Goal: Task Accomplishment & Management: Use online tool/utility

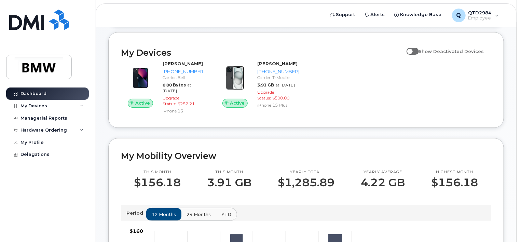
scroll to position [37, 0]
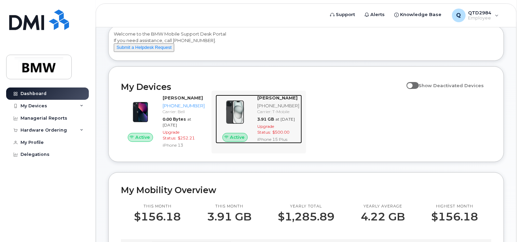
click at [249, 111] on img at bounding box center [235, 112] width 28 height 28
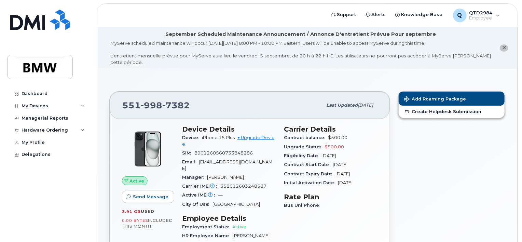
scroll to position [34, 0]
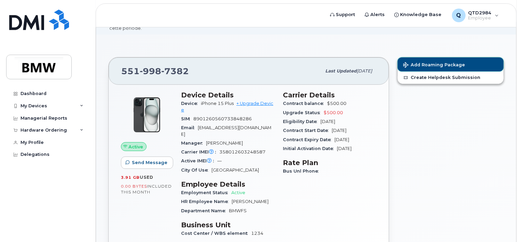
click at [440, 57] on button "Add Roaming Package" at bounding box center [451, 64] width 106 height 14
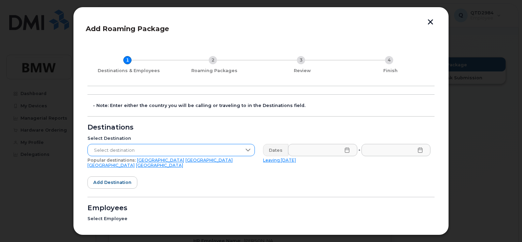
click at [141, 150] on span "Select destination" at bounding box center [165, 150] width 154 height 12
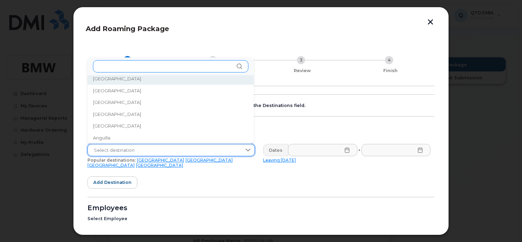
scroll to position [3, 0]
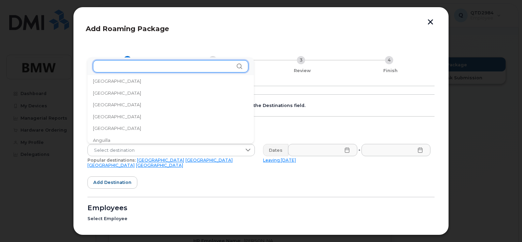
click at [140, 64] on input "text" at bounding box center [171, 66] width 156 height 12
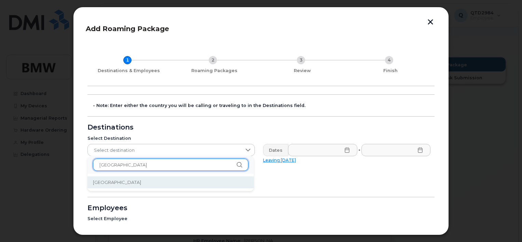
type input "[GEOGRAPHIC_DATA]"
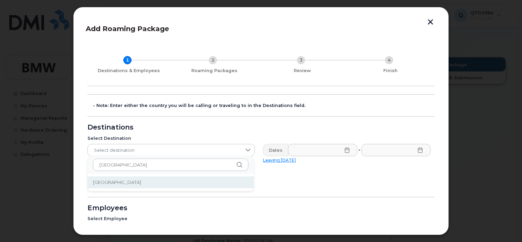
click at [106, 184] on li "[GEOGRAPHIC_DATA]" at bounding box center [171, 182] width 166 height 12
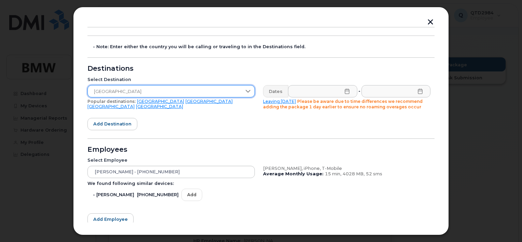
scroll to position [68, 0]
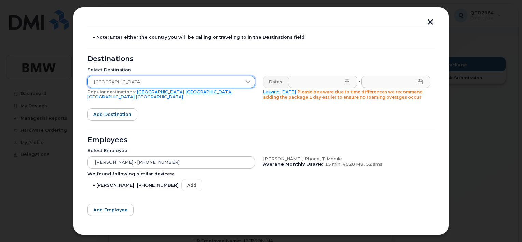
click at [348, 83] on icon at bounding box center [347, 81] width 5 height 5
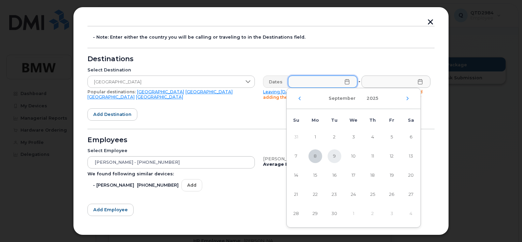
click at [334, 155] on span "9" at bounding box center [335, 156] width 14 height 14
type input "[DATE]"
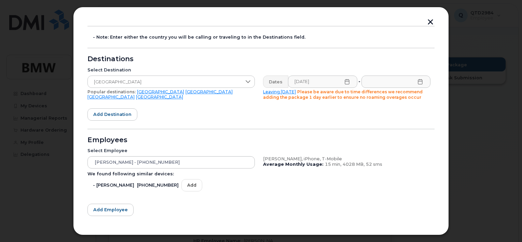
click at [418, 81] on icon at bounding box center [420, 81] width 5 height 5
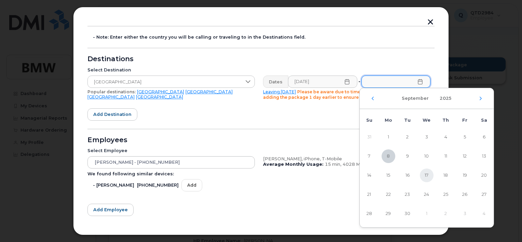
click at [425, 174] on span "17" at bounding box center [427, 176] width 14 height 14
type input "[DATE]"
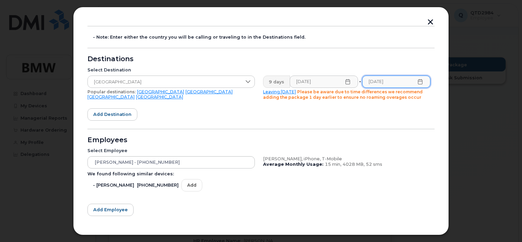
click at [373, 113] on form "- Note: Enter either the country you will be calling or traveling to in the Des…" at bounding box center [261, 139] width 347 height 227
click at [112, 113] on span "Add destination" at bounding box center [112, 114] width 38 height 6
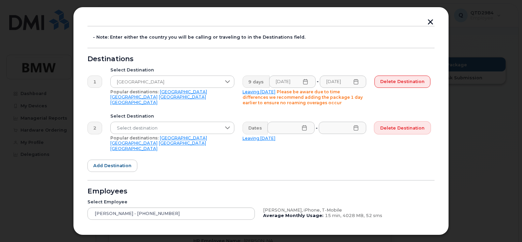
click at [419, 125] on span "Delete destination" at bounding box center [402, 128] width 44 height 6
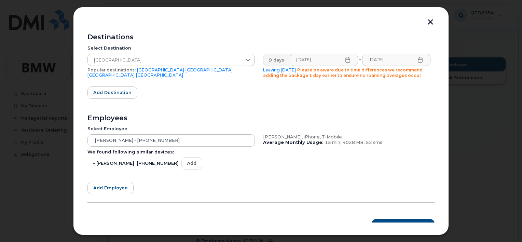
scroll to position [100, 0]
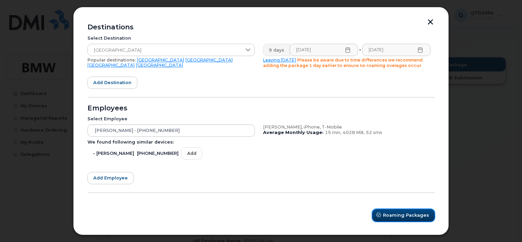
click at [394, 210] on button "Roaming Packages" at bounding box center [404, 215] width 62 height 12
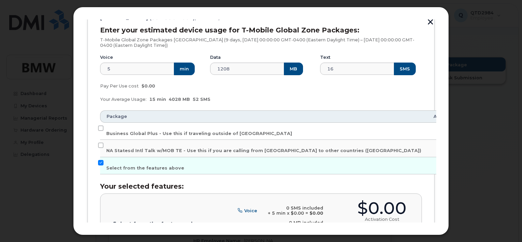
scroll to position [108, 0]
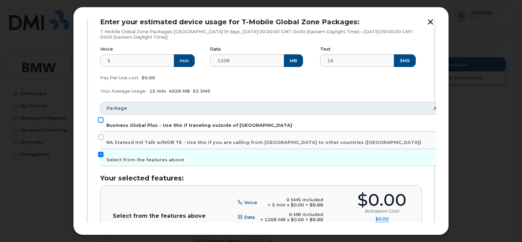
click at [99, 120] on input "Business Global Plus - Use this if traveling outside of [GEOGRAPHIC_DATA]" at bounding box center [100, 119] width 5 height 5
checkbox input "true"
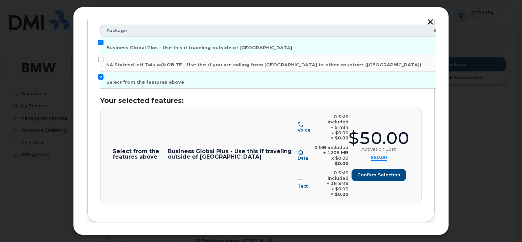
scroll to position [189, 0]
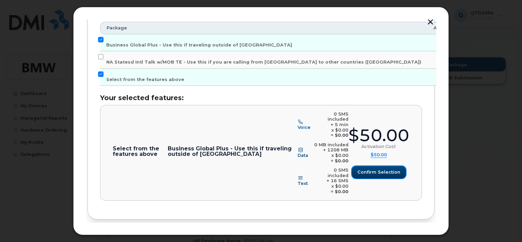
click at [378, 169] on span "Confirm selection" at bounding box center [379, 172] width 43 height 6
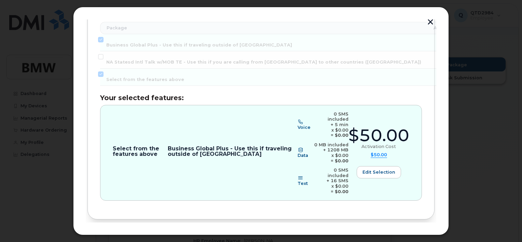
click at [420, 239] on span "Review" at bounding box center [415, 242] width 17 height 6
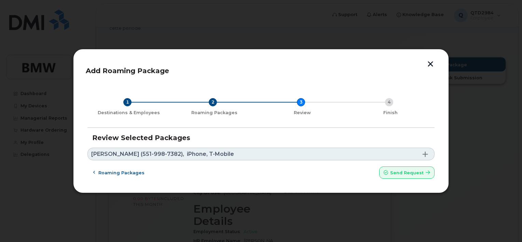
click at [427, 155] on span at bounding box center [425, 153] width 5 height 5
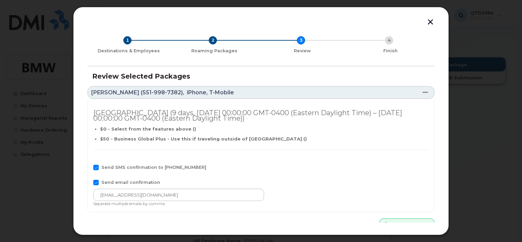
scroll to position [29, 0]
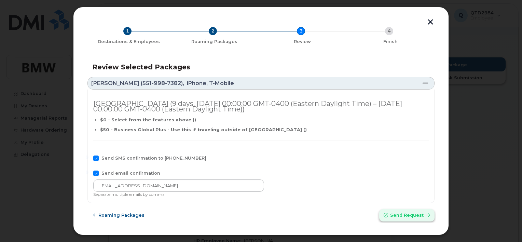
click at [407, 213] on span "Send request" at bounding box center [406, 215] width 33 height 6
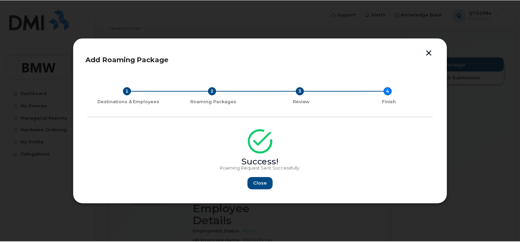
scroll to position [0, 0]
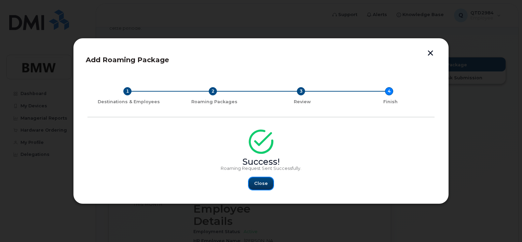
click at [264, 186] on span "Close" at bounding box center [261, 183] width 14 height 6
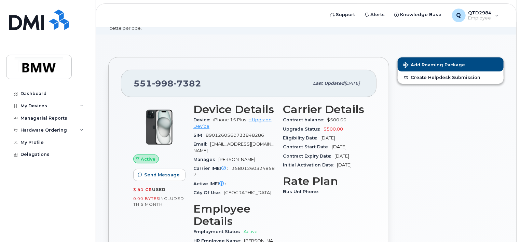
click at [504, 125] on div "Add Roaming Package Create Helpdesk Submission" at bounding box center [450, 200] width 115 height 294
click at [497, 146] on div "Add Roaming Package Create Helpdesk Submission" at bounding box center [450, 200] width 115 height 294
